Goal: Task Accomplishment & Management: Use online tool/utility

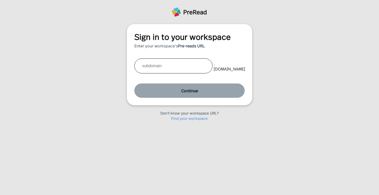
click at [181, 117] on link "Find your workspace" at bounding box center [189, 118] width 37 height 5
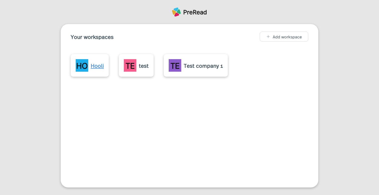
click at [92, 67] on div "Hooli" at bounding box center [97, 65] width 13 height 8
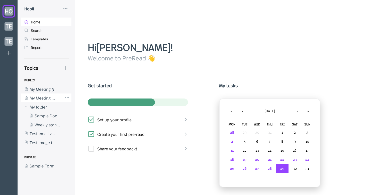
click at [49, 100] on div at bounding box center [41, 98] width 41 height 9
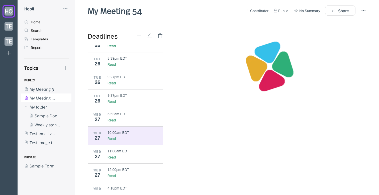
scroll to position [173, 0]
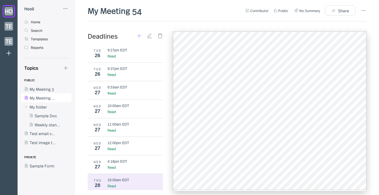
click at [141, 37] on icon at bounding box center [139, 36] width 6 height 6
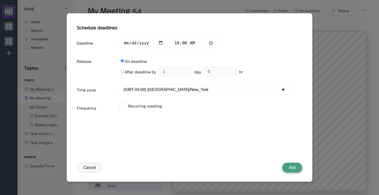
click at [286, 171] on button "Add" at bounding box center [292, 168] width 20 height 10
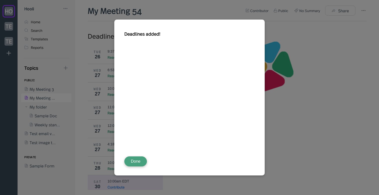
scroll to position [192, 0]
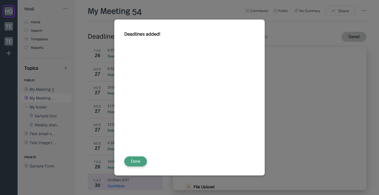
click at [138, 160] on button "Done" at bounding box center [135, 162] width 23 height 10
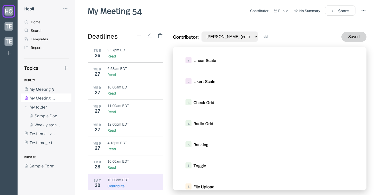
click at [239, 70] on div "1 Linear Scale 2 Likert Scale 3 Check Grid 4 Radio Grid 5 Ranking 6 Toggle 8 Fi…" at bounding box center [270, 118] width 194 height 143
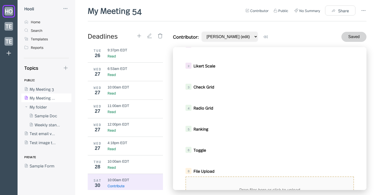
scroll to position [101, 0]
